Goal: Information Seeking & Learning: Learn about a topic

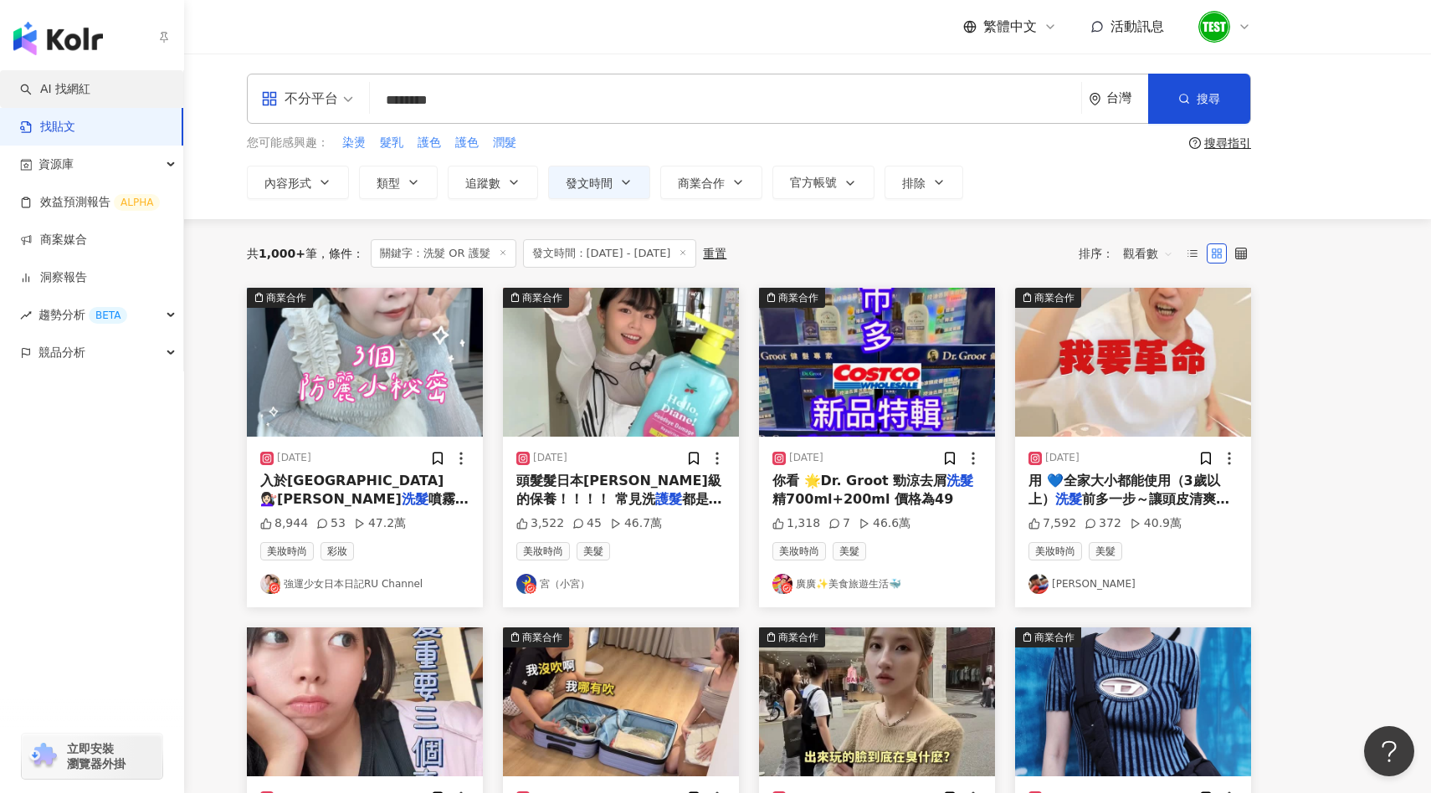
click at [74, 98] on link "AI 找網紅" at bounding box center [55, 89] width 70 height 17
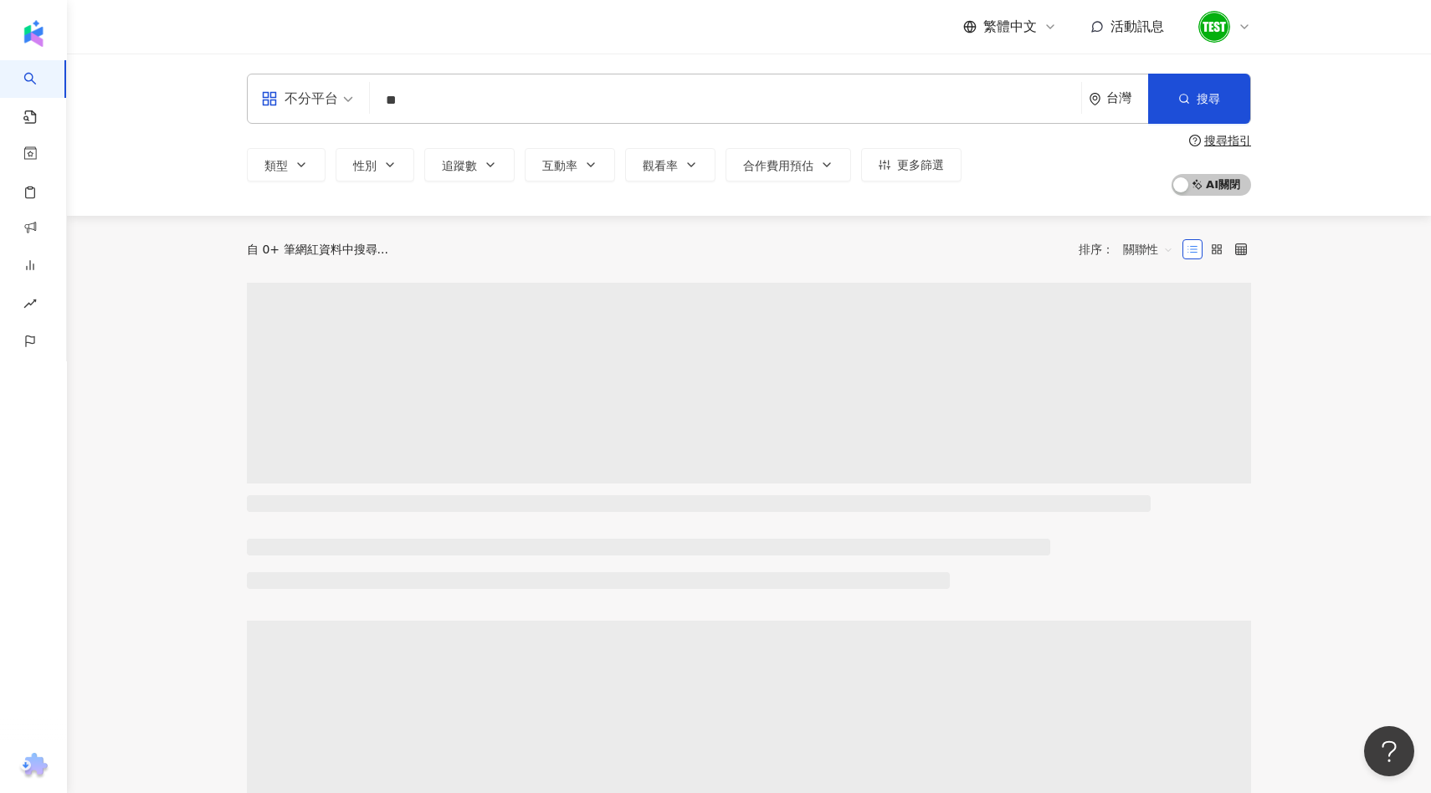
type input "*"
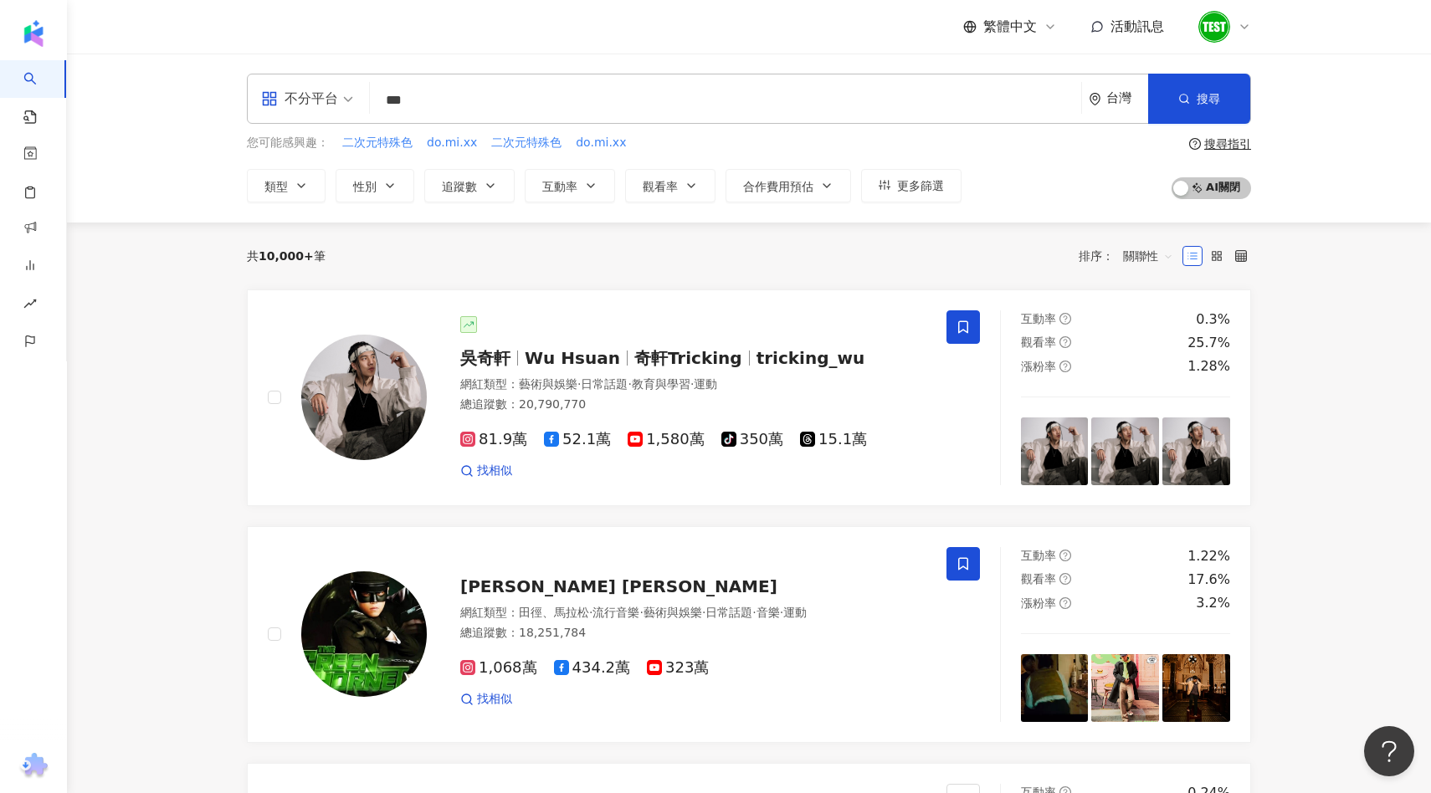
type input "***"
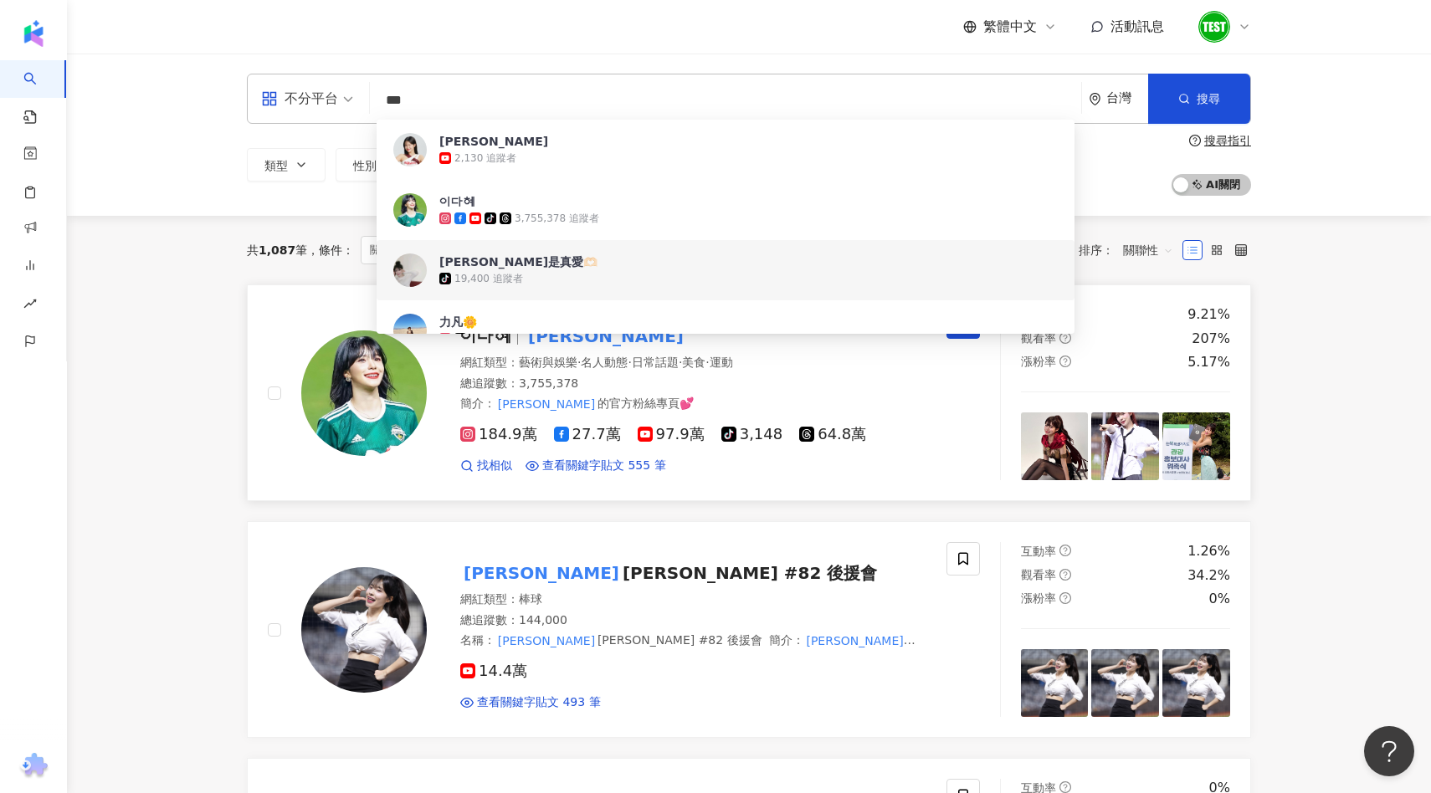
click at [579, 372] on div "網紅類型 ： 藝術與娛樂 · 名人動態 · 日常話題 · 美食 · 運動 總追蹤數 ： 3,755,378 簡介 ： [PERSON_NAME] 的官方粉絲專…" at bounding box center [693, 384] width 466 height 58
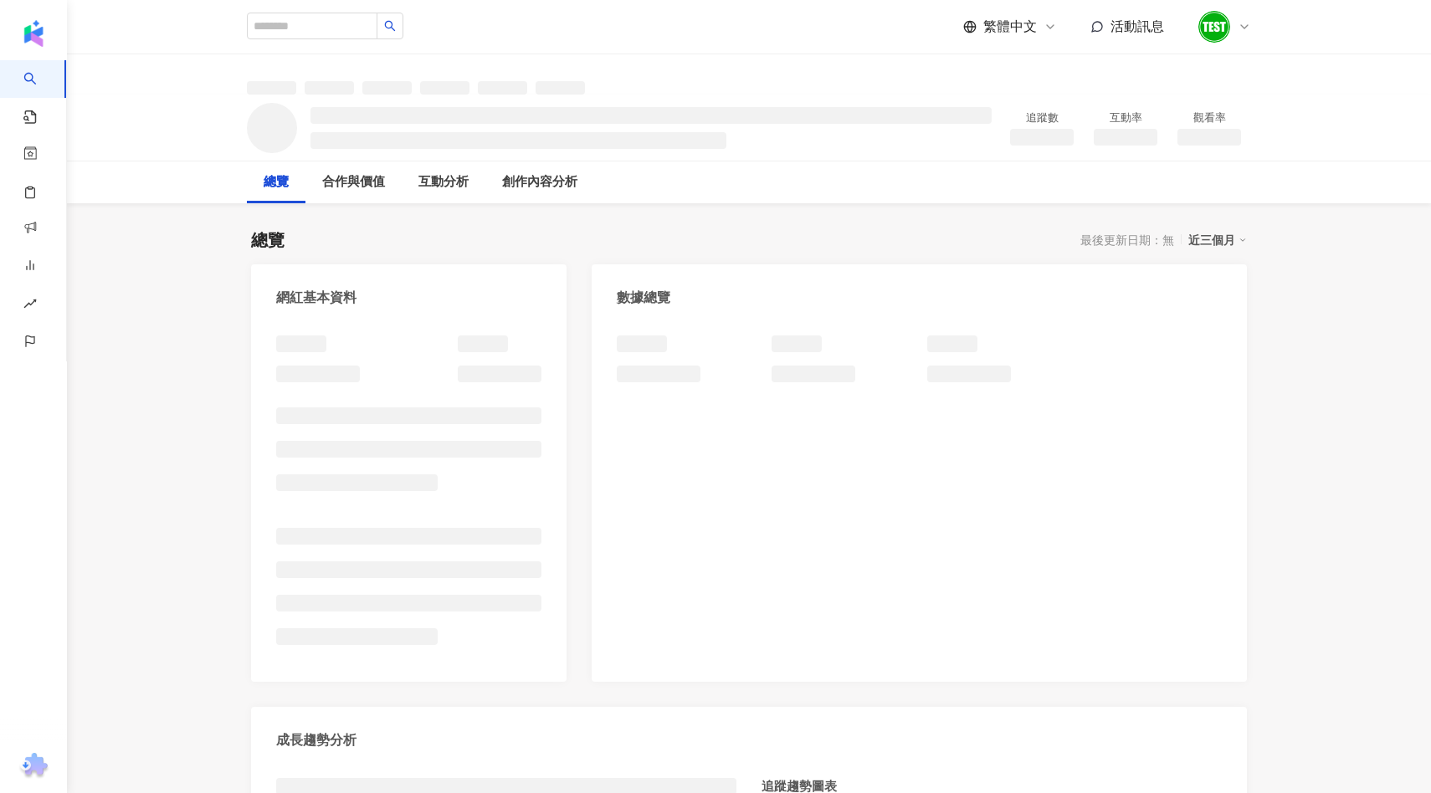
scroll to position [120, 0]
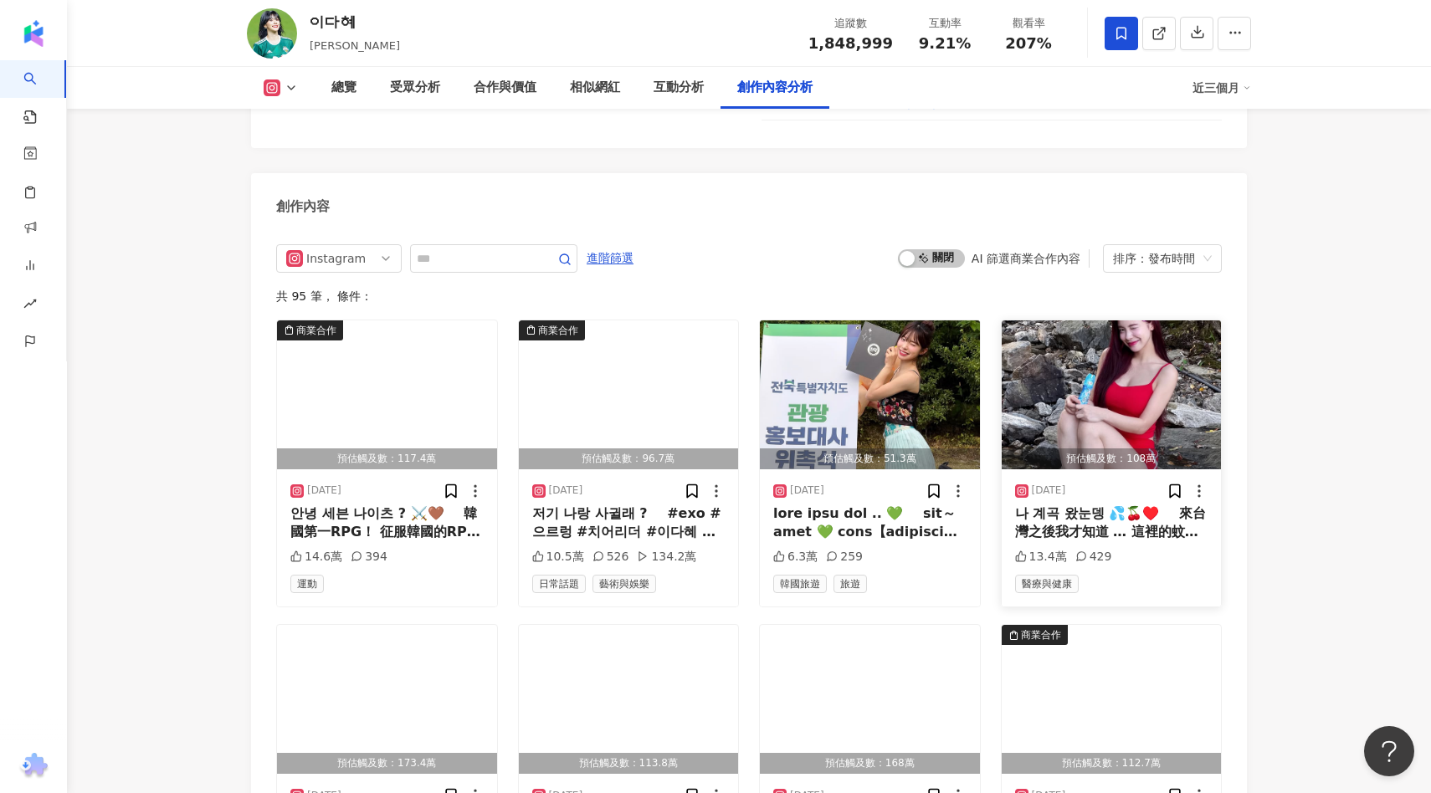
scroll to position [5151, 0]
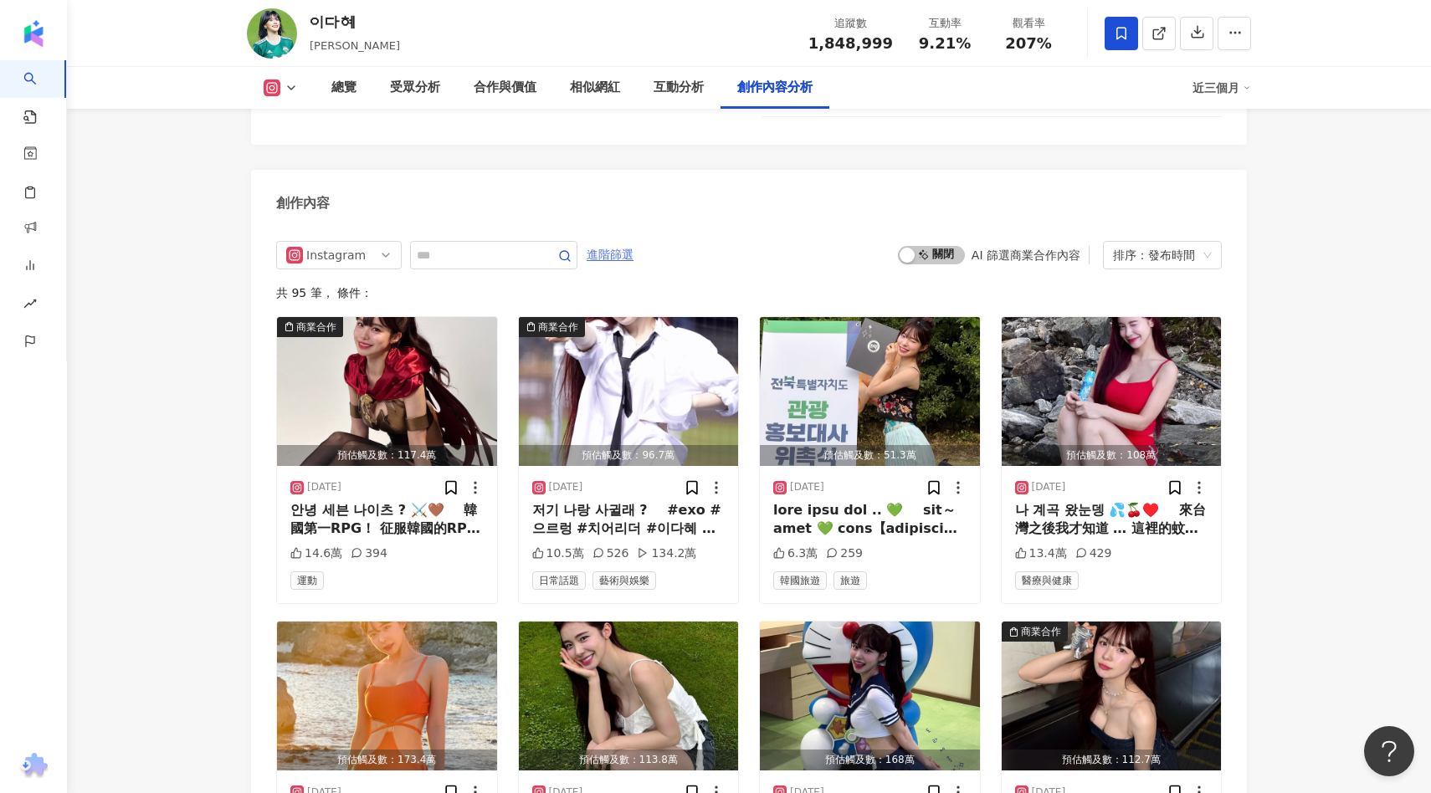
click at [599, 242] on span "進階篩選" at bounding box center [610, 255] width 47 height 27
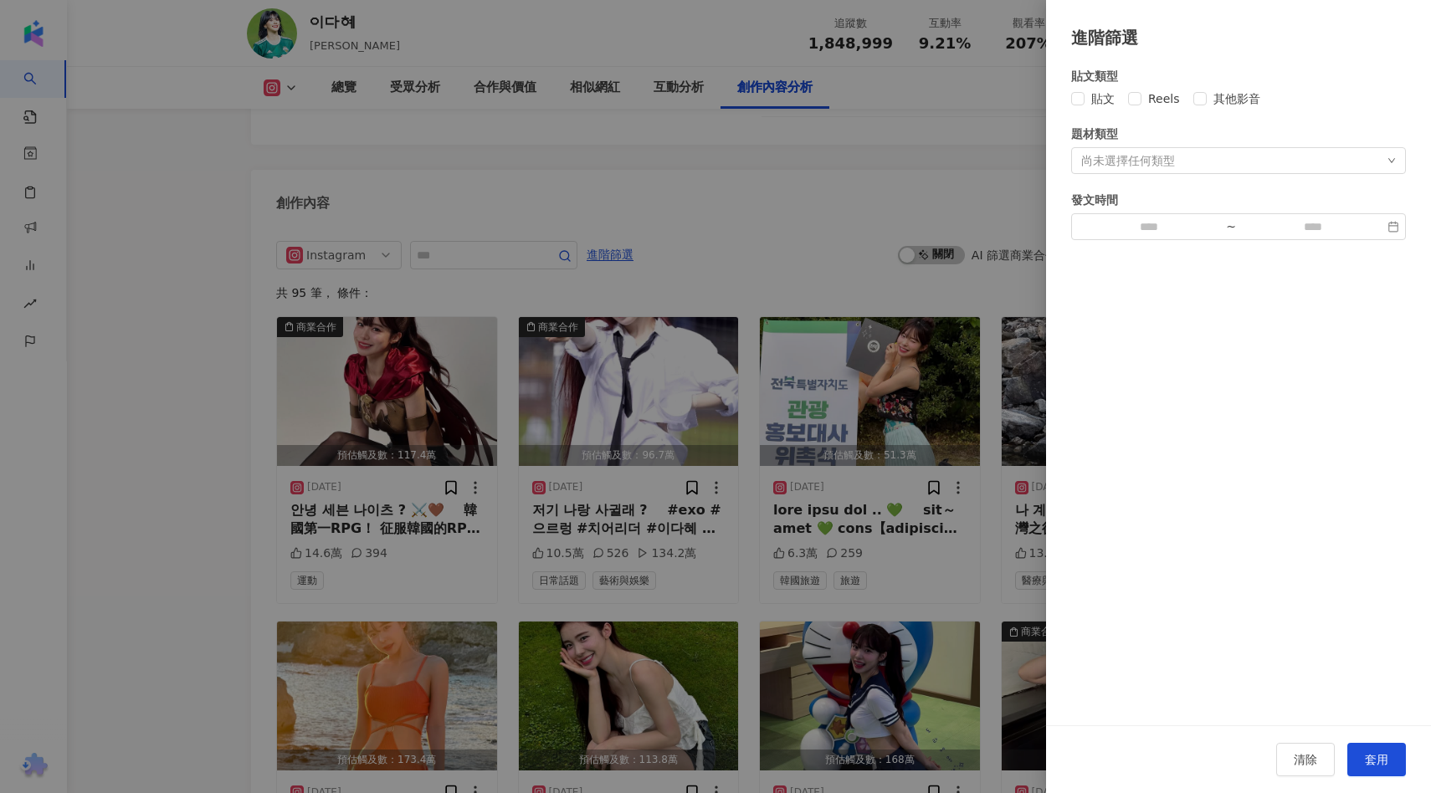
click at [1118, 167] on div "尚未選擇任何類型" at bounding box center [1128, 160] width 94 height 13
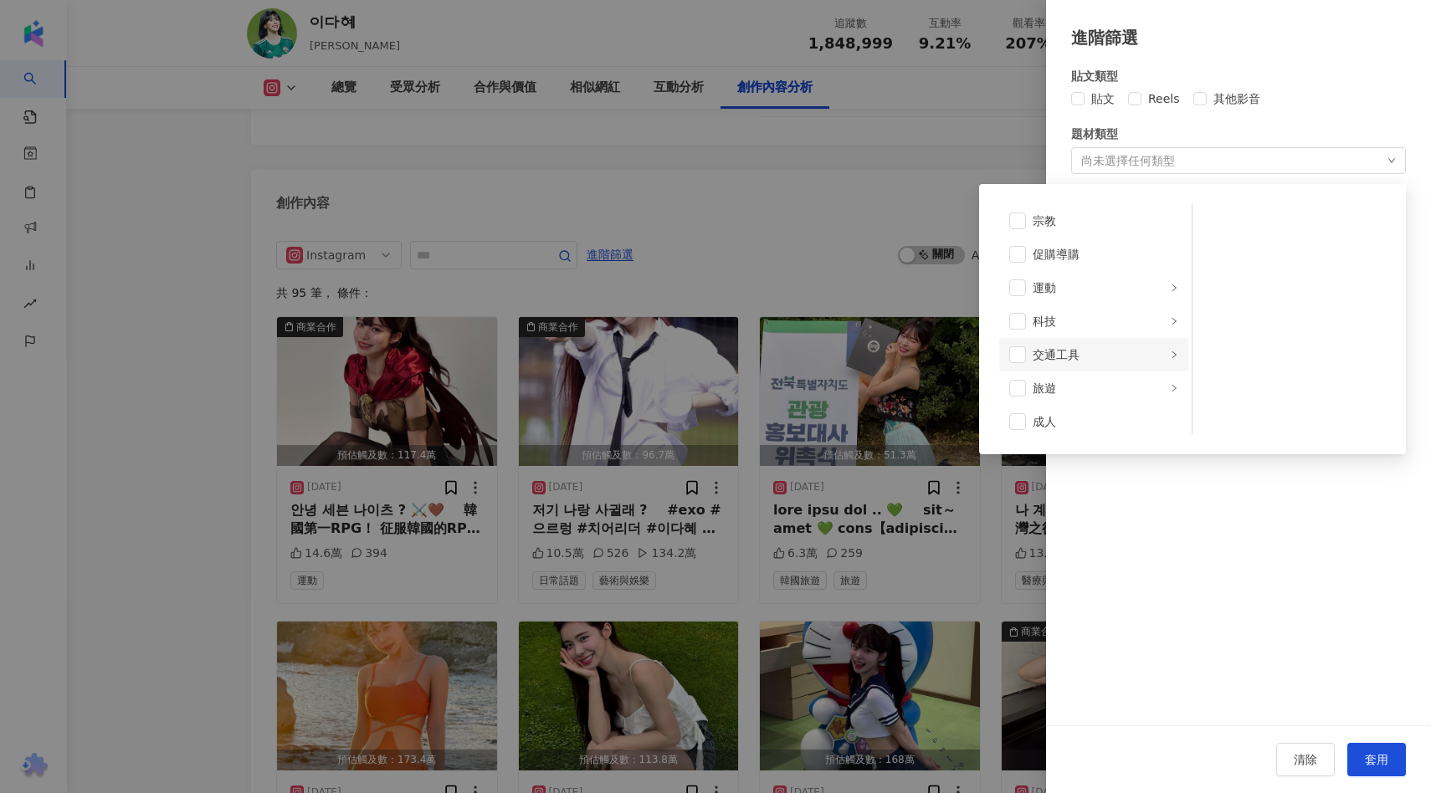
scroll to position [580, 0]
click at [1012, 385] on span at bounding box center [1017, 380] width 17 height 17
click at [982, 158] on div at bounding box center [715, 396] width 1431 height 793
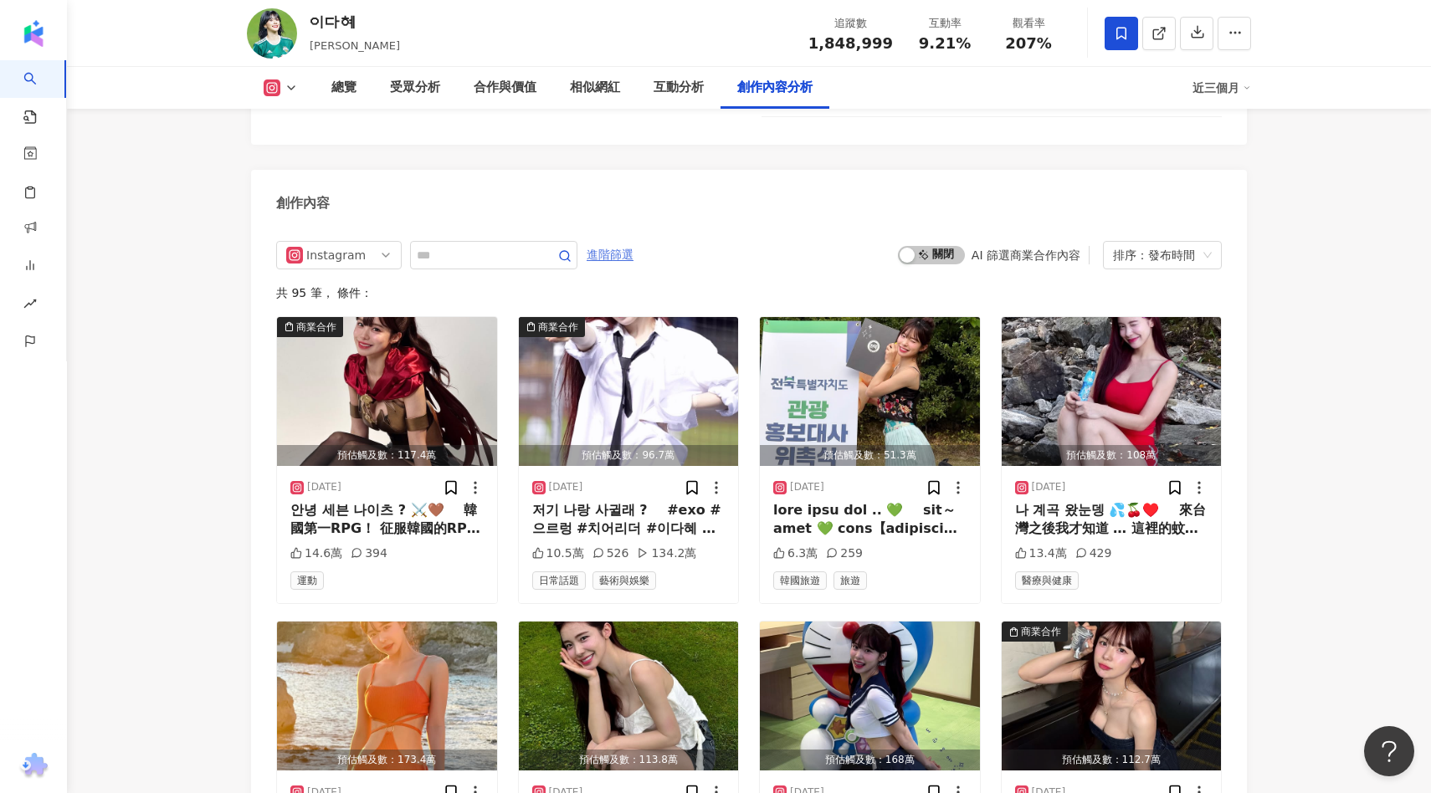
click at [613, 242] on span "進階篩選" at bounding box center [610, 255] width 47 height 27
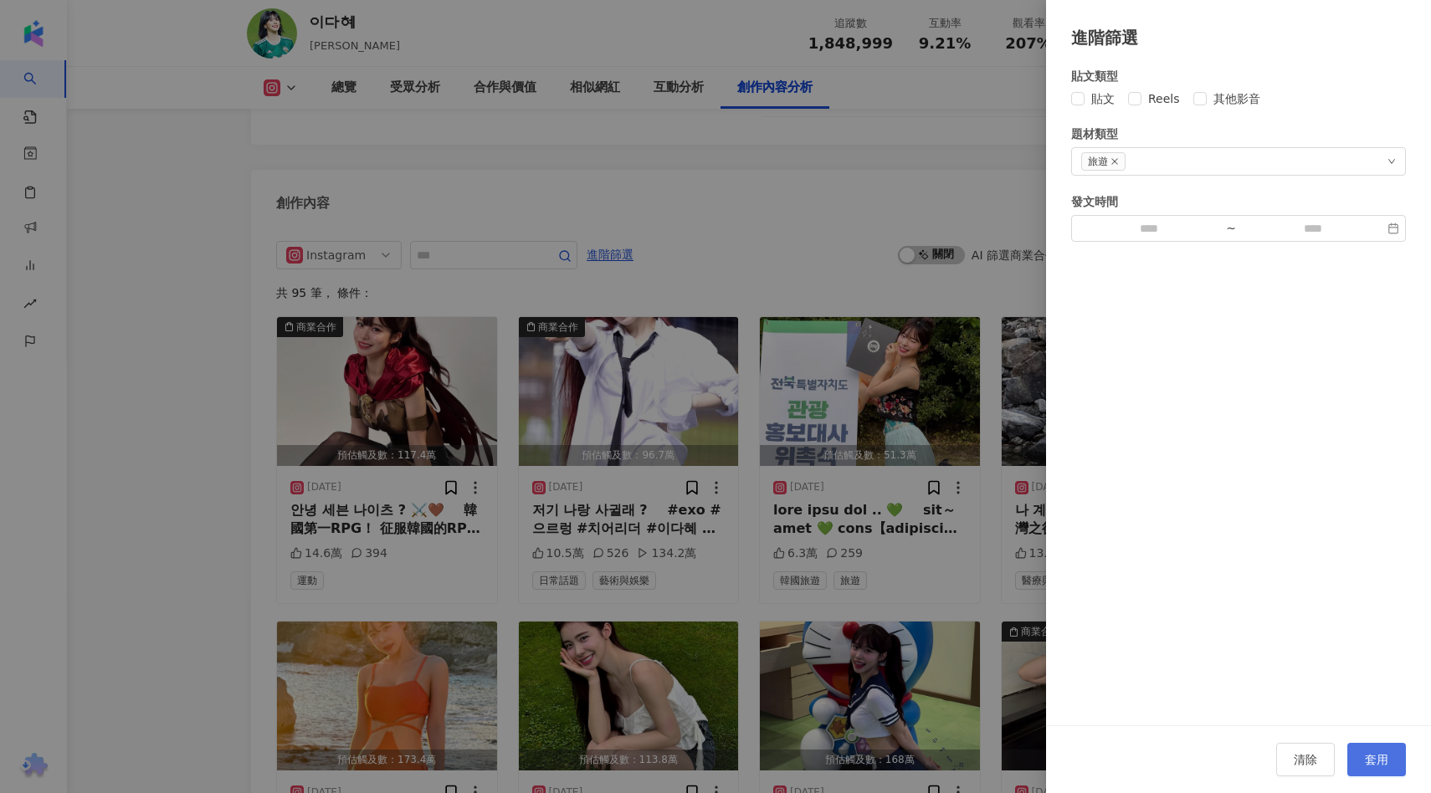
click at [1386, 775] on button "套用" at bounding box center [1376, 759] width 59 height 33
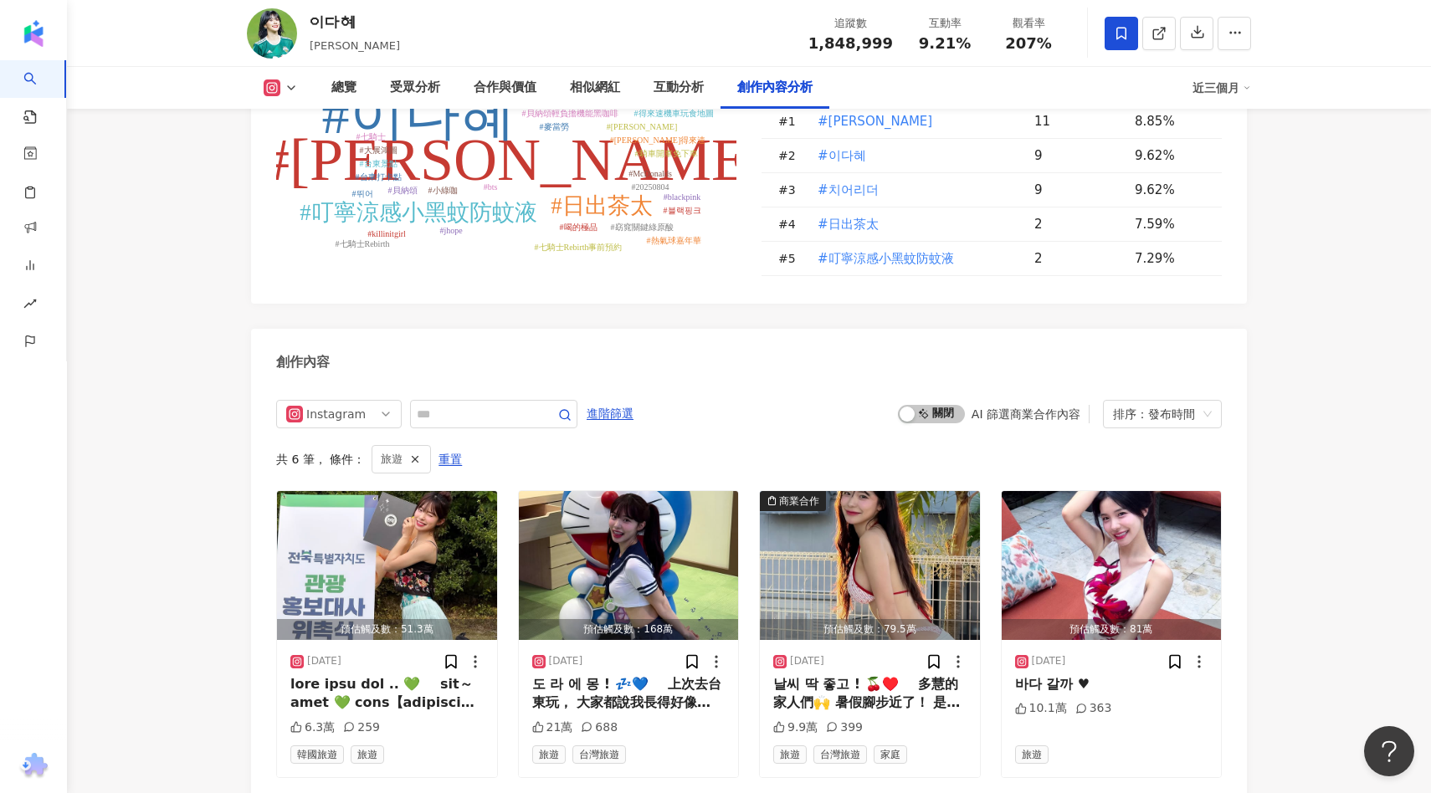
scroll to position [5008, 0]
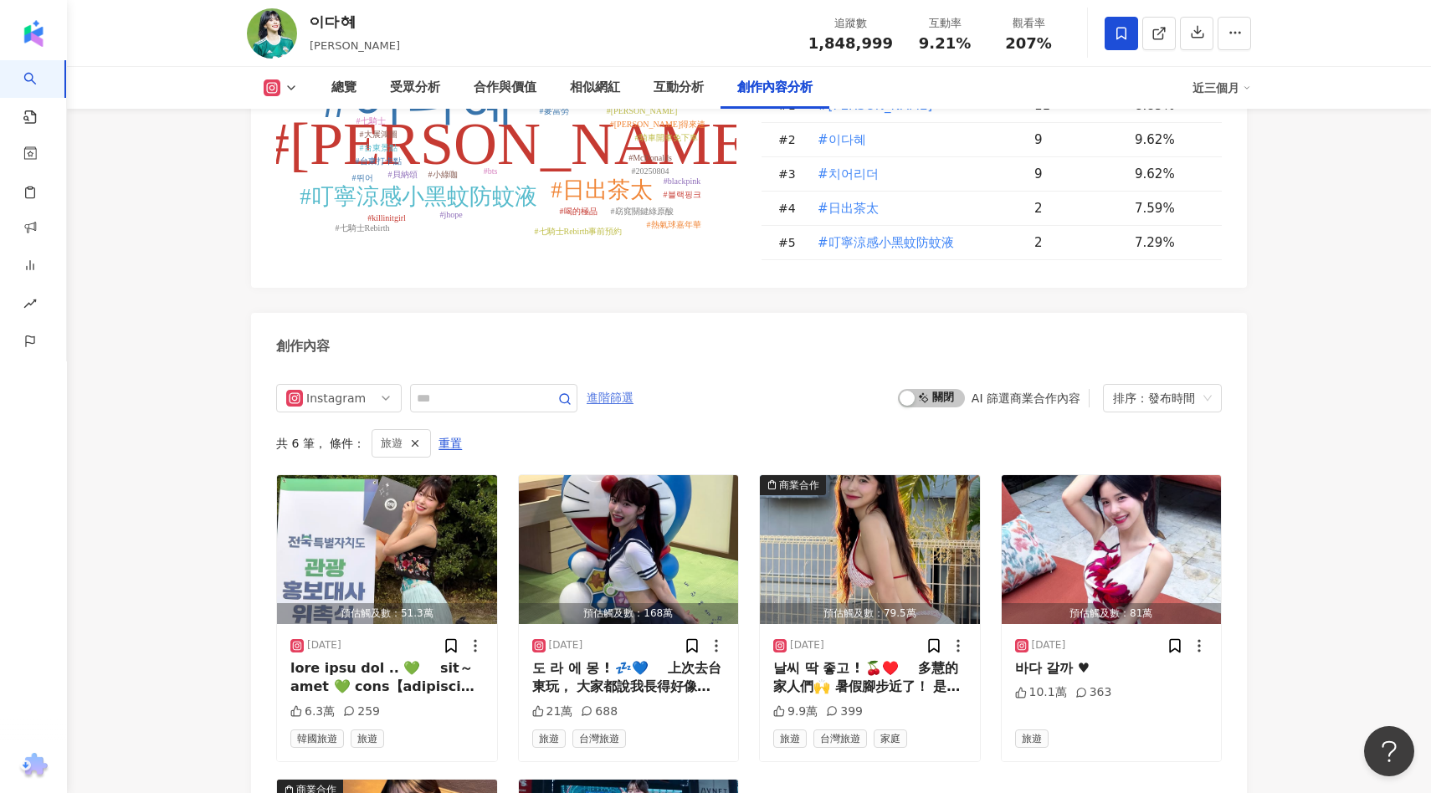
click at [618, 385] on span "進階篩選" at bounding box center [610, 398] width 47 height 27
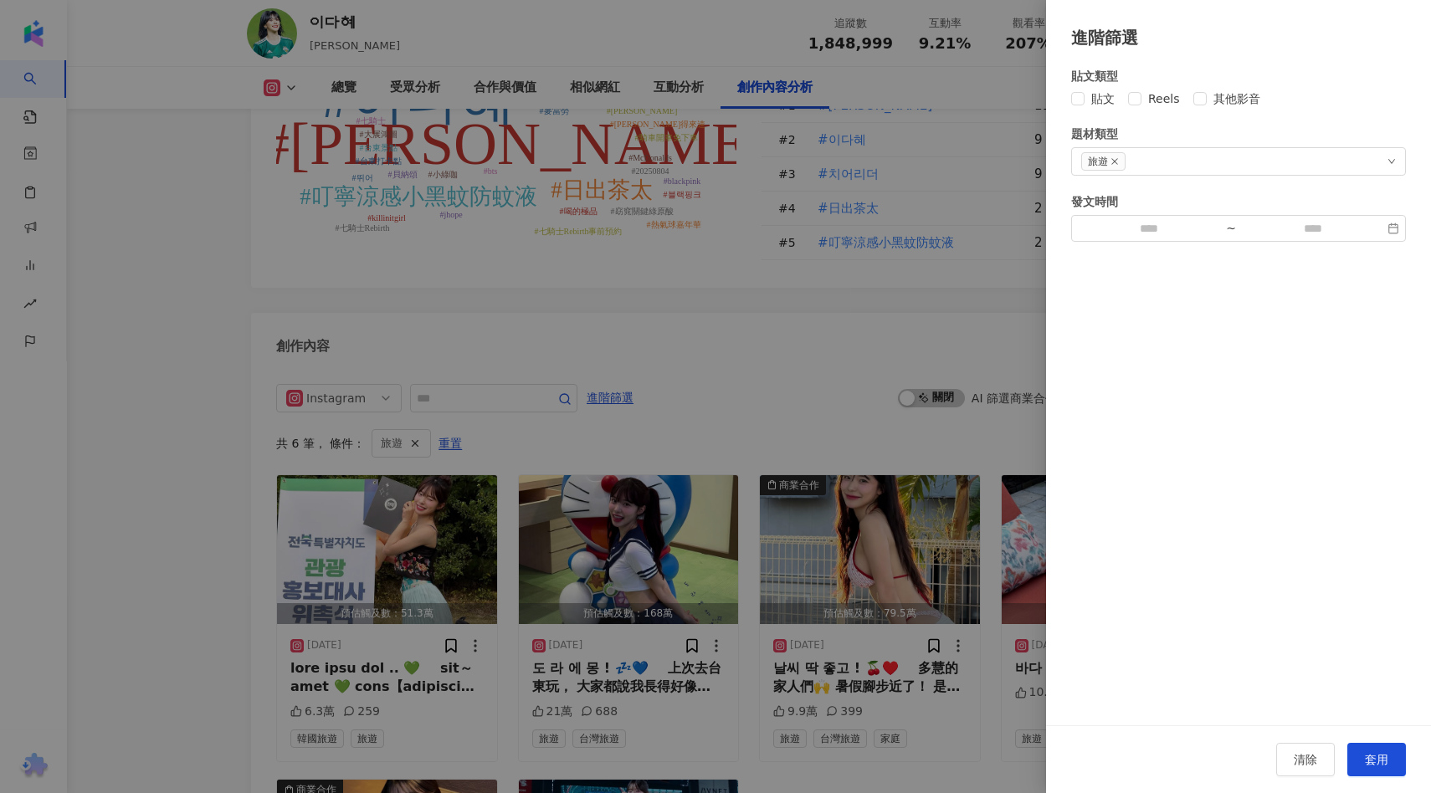
click at [1197, 148] on div "旅遊" at bounding box center [1238, 161] width 335 height 28
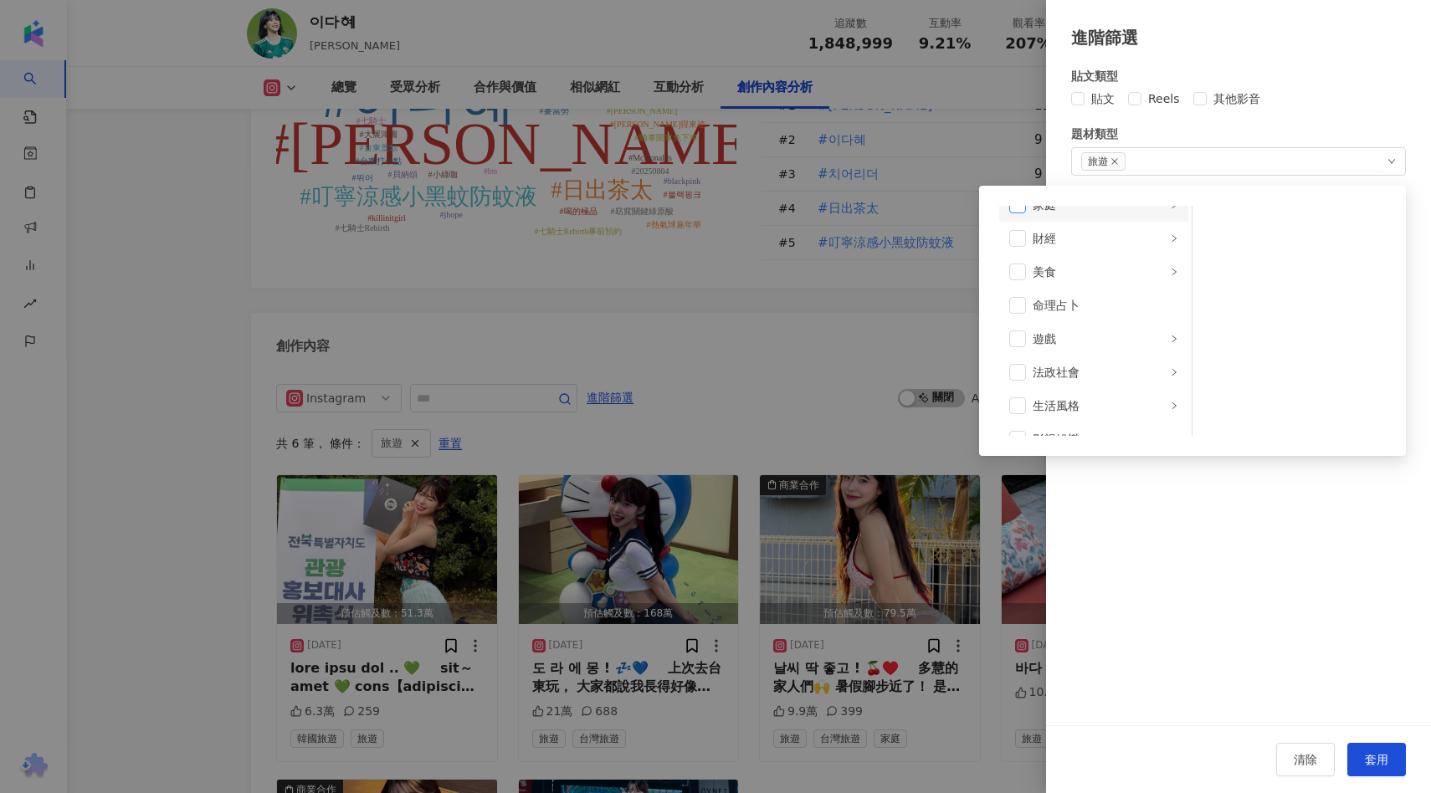
scroll to position [193, 0]
click at [1019, 264] on span at bounding box center [1017, 267] width 17 height 17
click at [1390, 758] on button "套用" at bounding box center [1376, 759] width 59 height 33
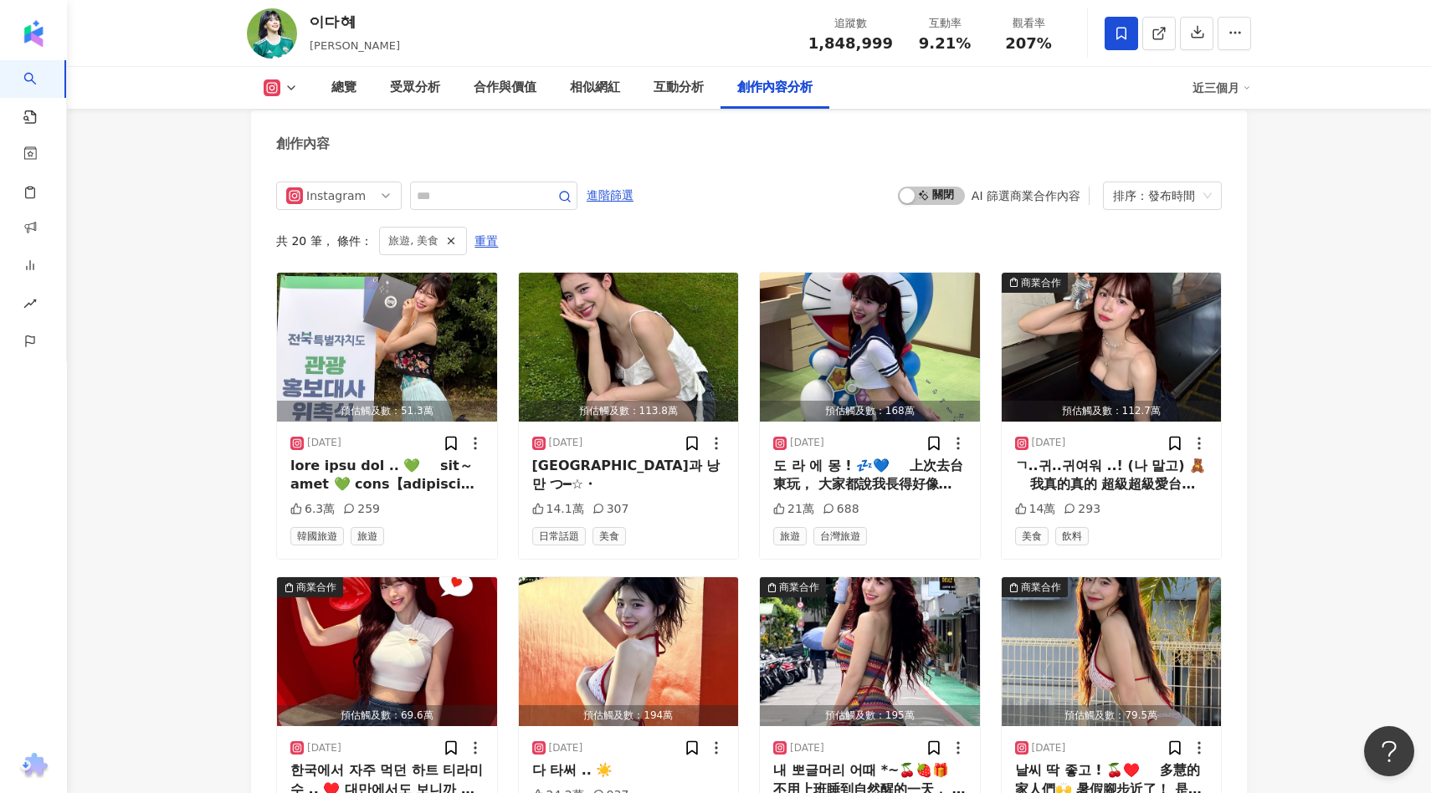
scroll to position [5215, 0]
